Goal: Task Accomplishment & Management: Manage account settings

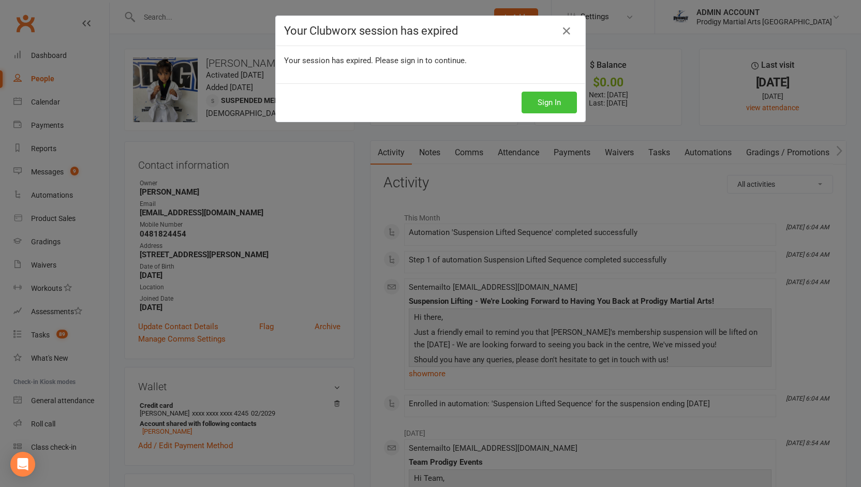
click at [538, 93] on button "Sign In" at bounding box center [549, 103] width 55 height 22
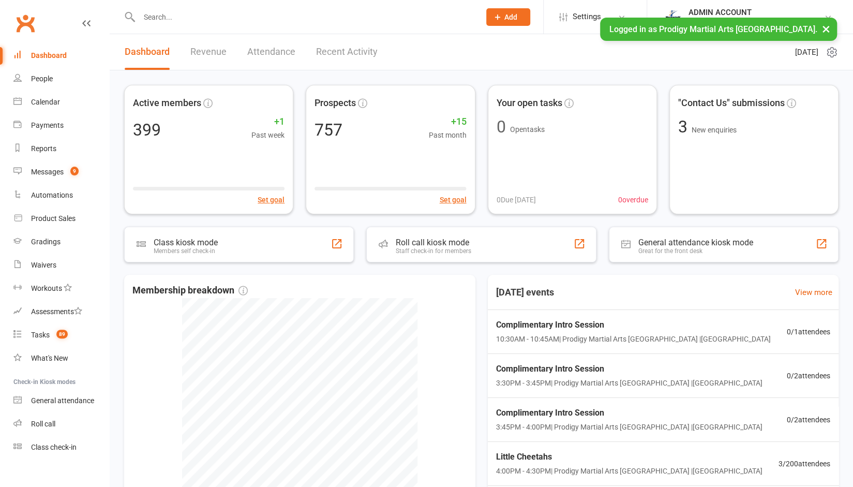
click at [182, 20] on input "text" at bounding box center [304, 17] width 337 height 14
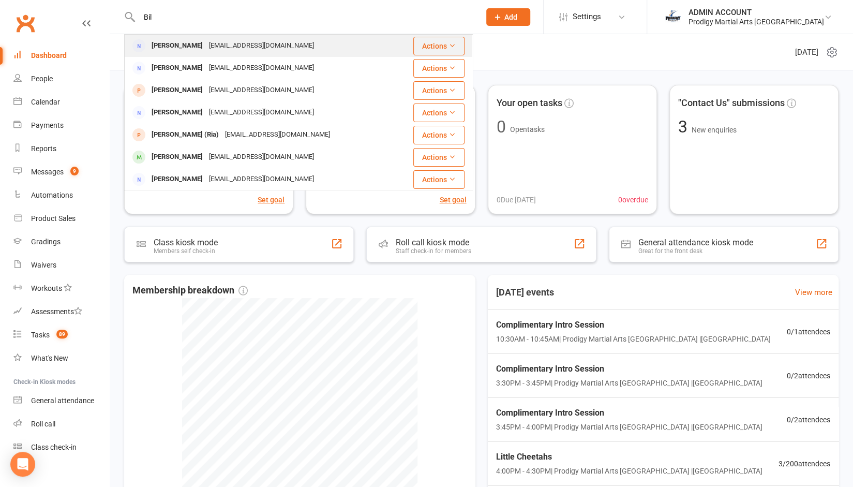
type input "Bil"
click at [181, 51] on div "[PERSON_NAME]" at bounding box center [176, 45] width 57 height 15
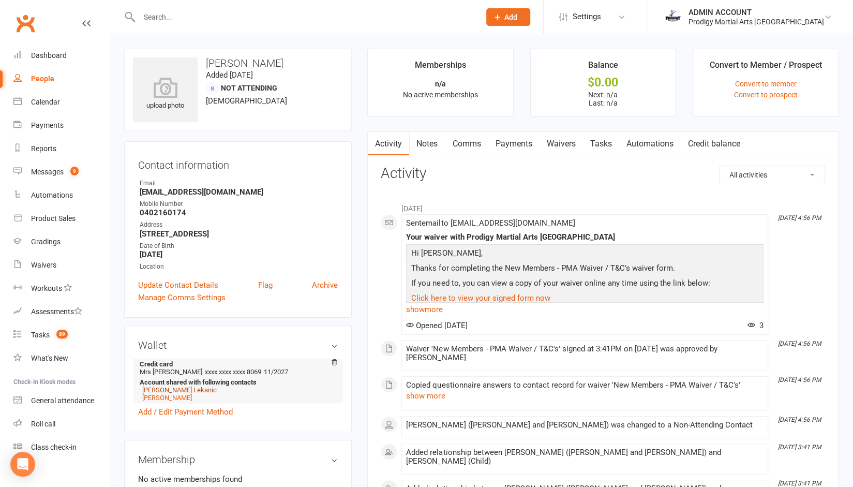
click at [160, 390] on link "[PERSON_NAME] Lekanic" at bounding box center [179, 390] width 75 height 8
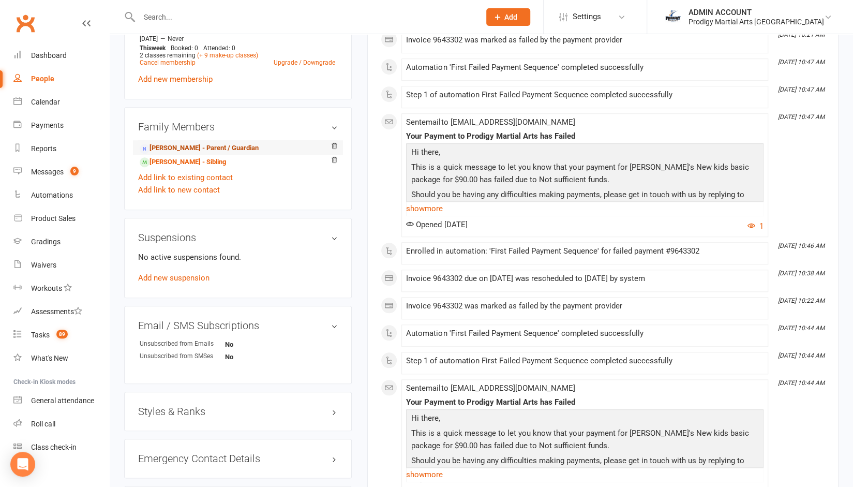
scroll to position [495, 0]
click at [177, 277] on link "Add new suspension" at bounding box center [173, 277] width 71 height 9
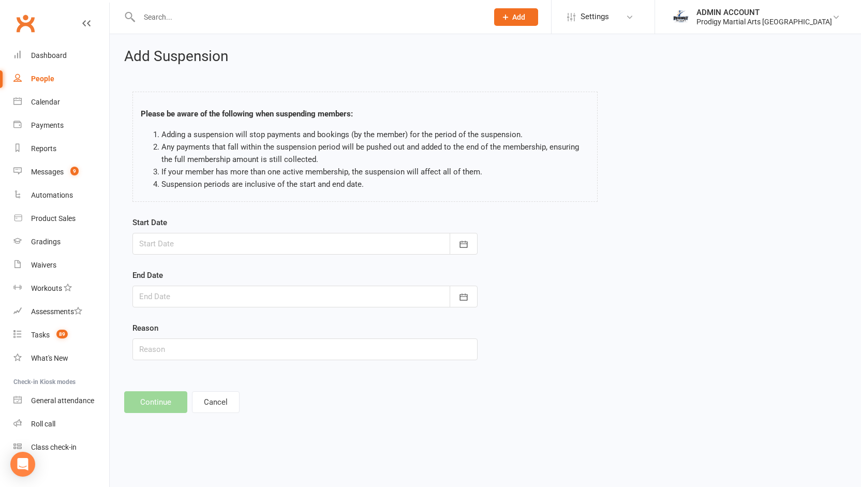
click at [196, 246] on div at bounding box center [304, 244] width 345 height 22
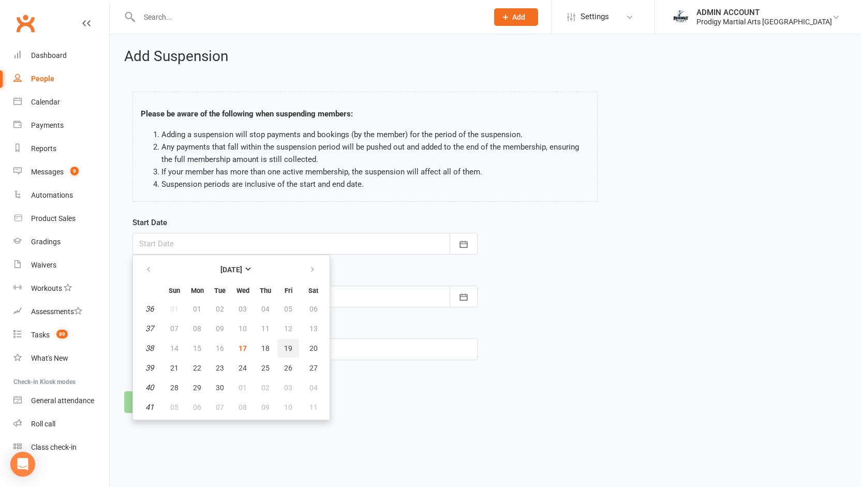
click at [290, 344] on span "19" at bounding box center [288, 348] width 8 height 8
type input "[DATE]"
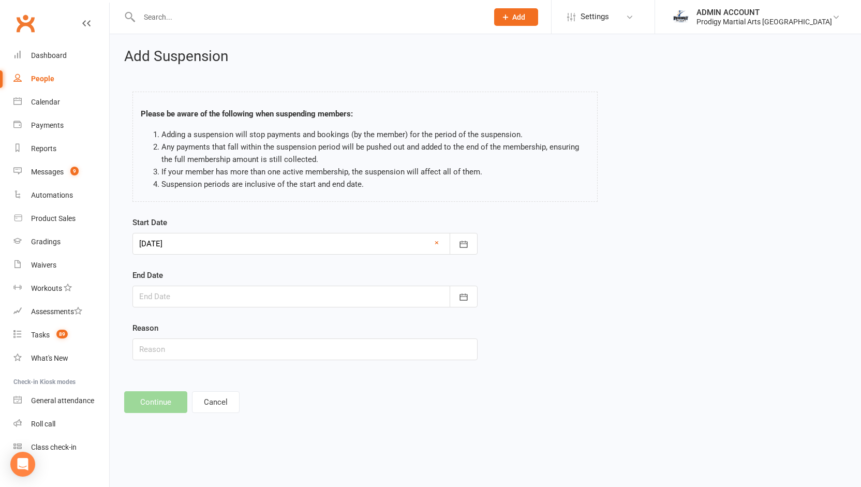
click at [262, 295] on div at bounding box center [304, 297] width 345 height 22
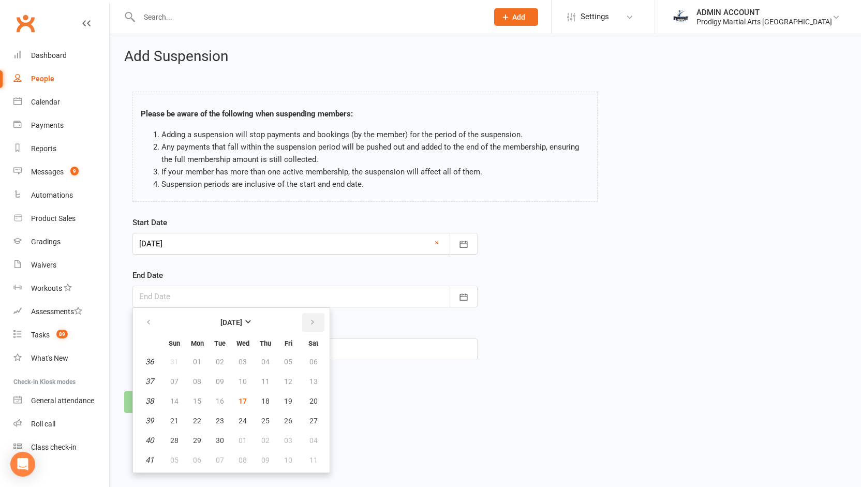
click at [314, 314] on th at bounding box center [313, 322] width 26 height 23
click at [314, 314] on button "button" at bounding box center [313, 322] width 22 height 19
click at [267, 403] on span "13" at bounding box center [265, 401] width 8 height 8
type input "[DATE]"
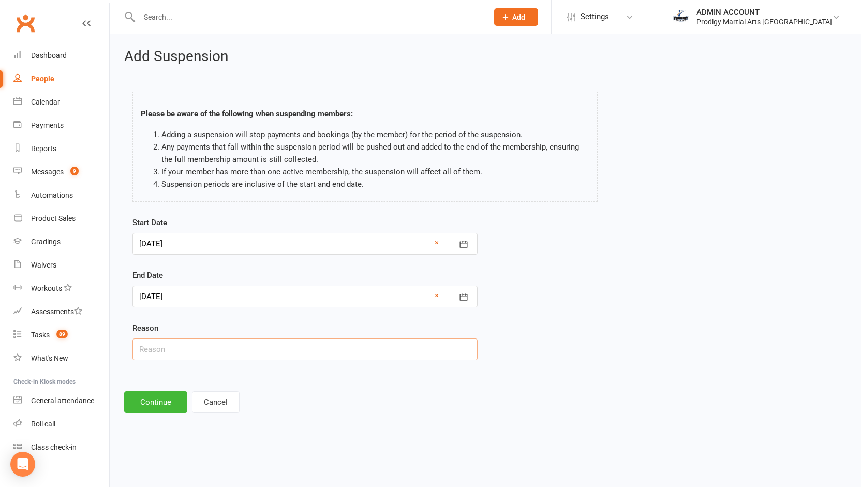
click at [225, 351] on input "text" at bounding box center [304, 349] width 345 height 22
type input "Financial"
click at [158, 403] on button "Continue" at bounding box center [155, 402] width 63 height 22
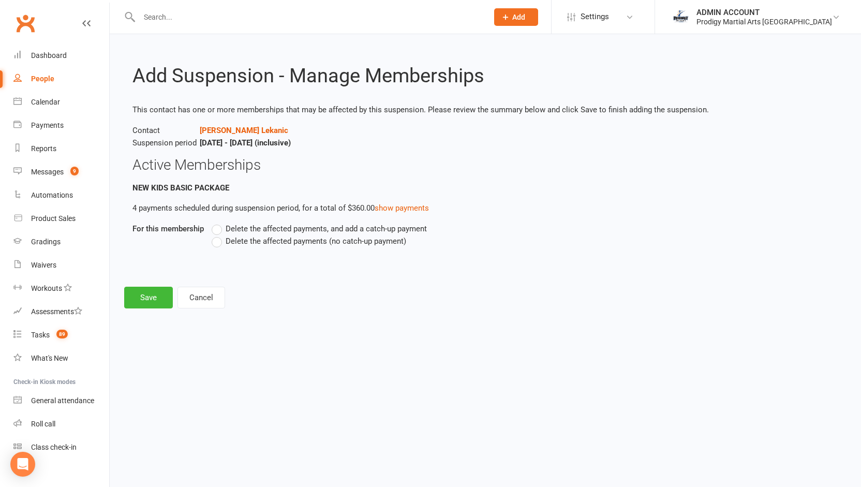
click at [215, 245] on label "Delete the affected payments (no catch-up payment)" at bounding box center [309, 241] width 195 height 12
click at [215, 235] on input "Delete the affected payments (no catch-up payment)" at bounding box center [215, 235] width 7 height 0
click at [153, 300] on button "Save" at bounding box center [148, 298] width 49 height 22
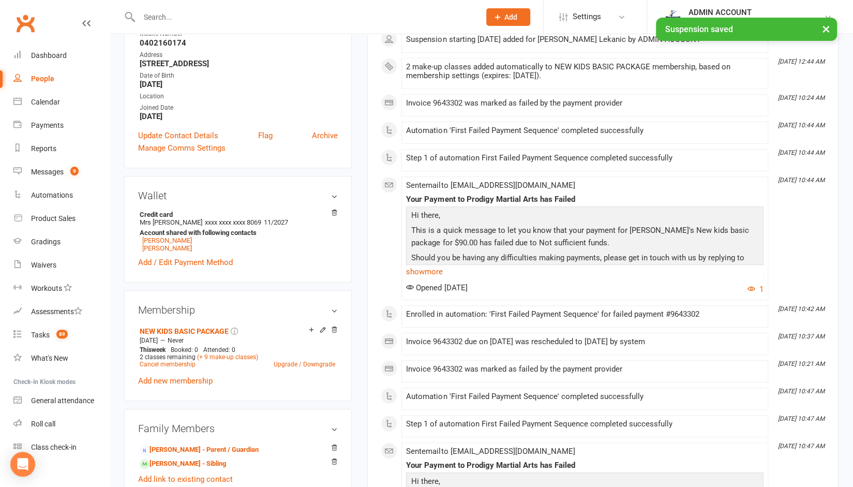
scroll to position [193, 0]
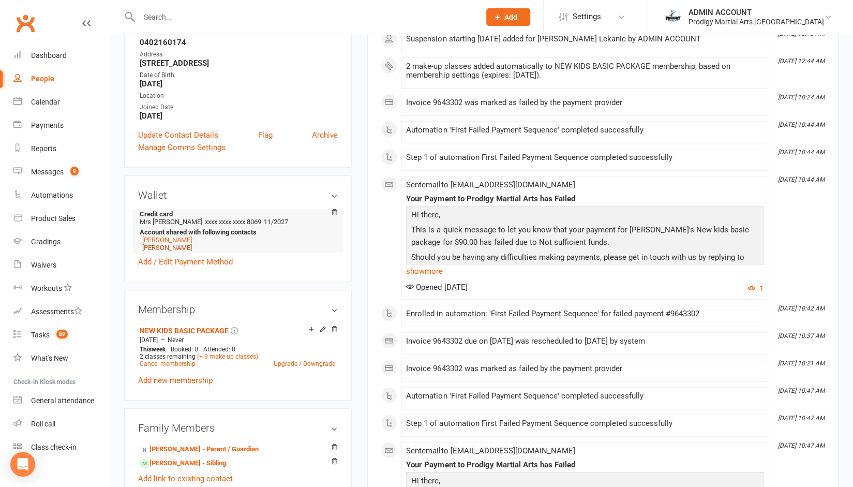
click at [157, 251] on link "[PERSON_NAME]" at bounding box center [167, 248] width 50 height 8
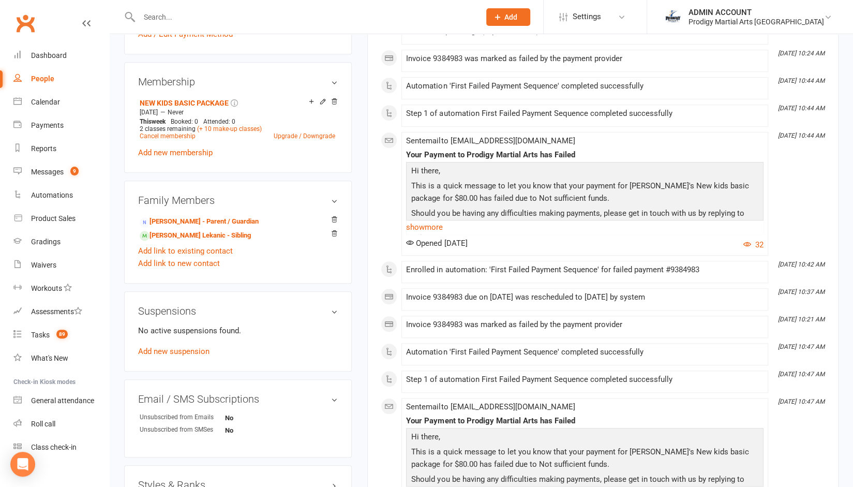
scroll to position [422, 0]
click at [200, 351] on link "Add new suspension" at bounding box center [173, 350] width 71 height 9
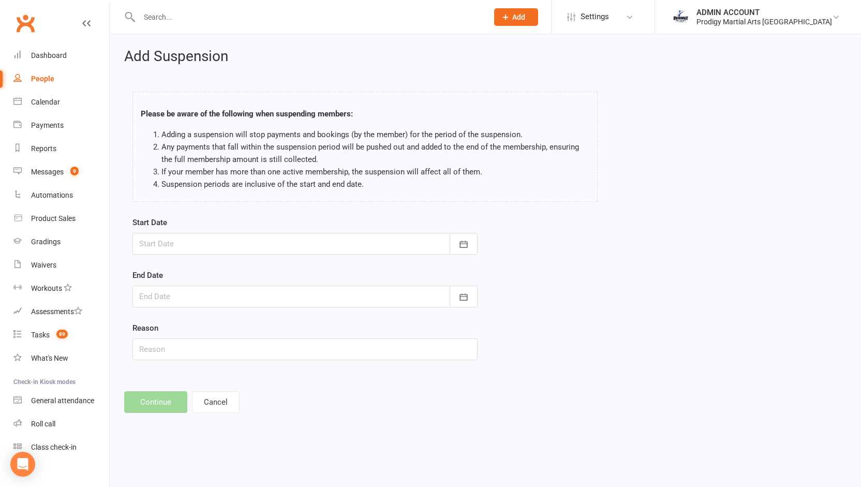
click at [181, 239] on div at bounding box center [304, 244] width 345 height 22
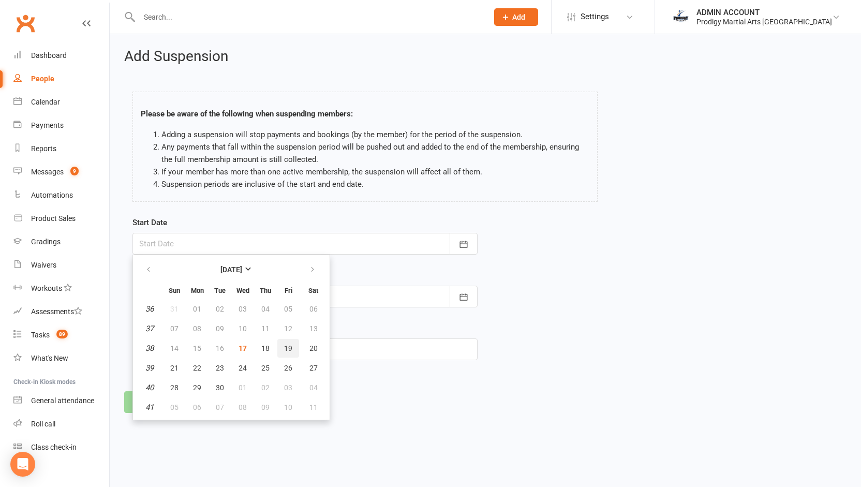
click at [289, 342] on button "19" at bounding box center [288, 348] width 22 height 19
type input "[DATE]"
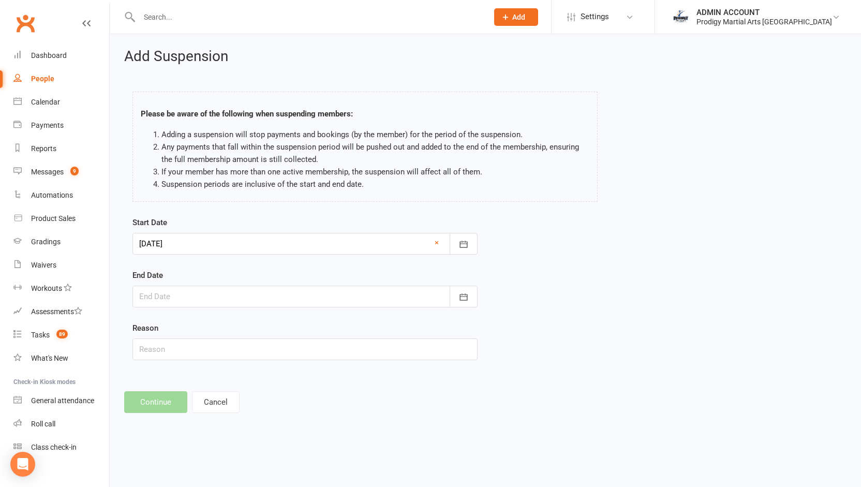
click at [300, 295] on div at bounding box center [304, 297] width 345 height 22
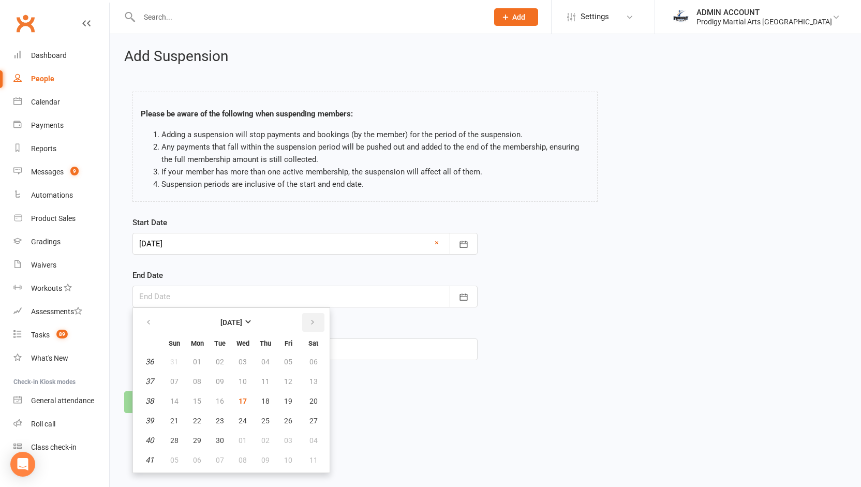
click at [315, 319] on icon "button" at bounding box center [312, 322] width 7 height 8
click at [266, 400] on span "13" at bounding box center [265, 401] width 8 height 8
type input "[DATE]"
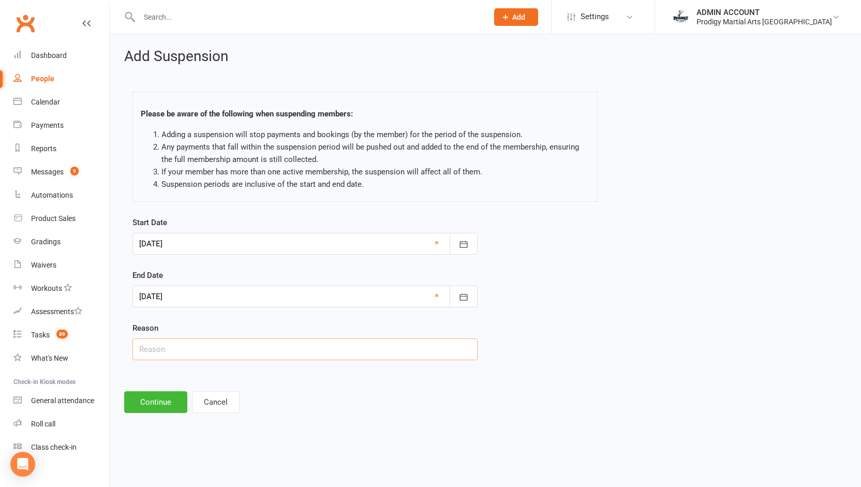
click at [187, 352] on input "text" at bounding box center [304, 349] width 345 height 22
type input "Financial"
click at [151, 406] on button "Continue" at bounding box center [155, 402] width 63 height 22
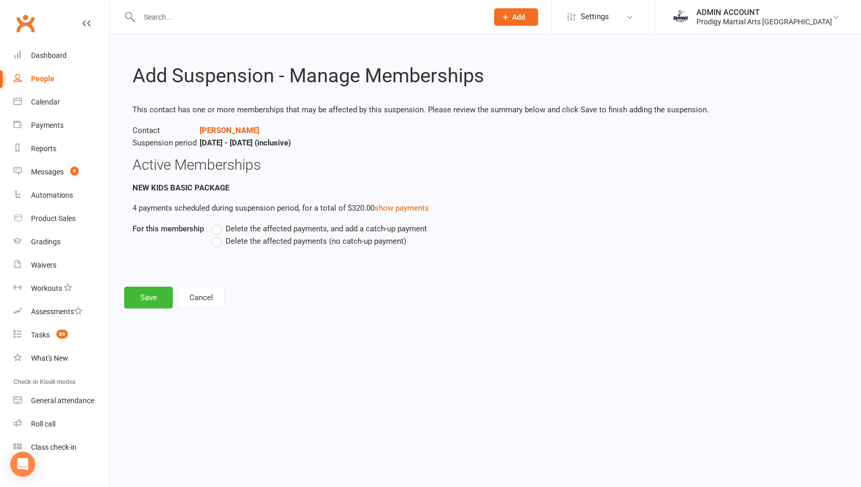
click at [218, 243] on label "Delete the affected payments (no catch-up payment)" at bounding box center [309, 241] width 195 height 12
click at [218, 235] on input "Delete the affected payments (no catch-up payment)" at bounding box center [215, 235] width 7 height 0
click at [159, 291] on button "Save" at bounding box center [148, 298] width 49 height 22
